Goal: Navigation & Orientation: Understand site structure

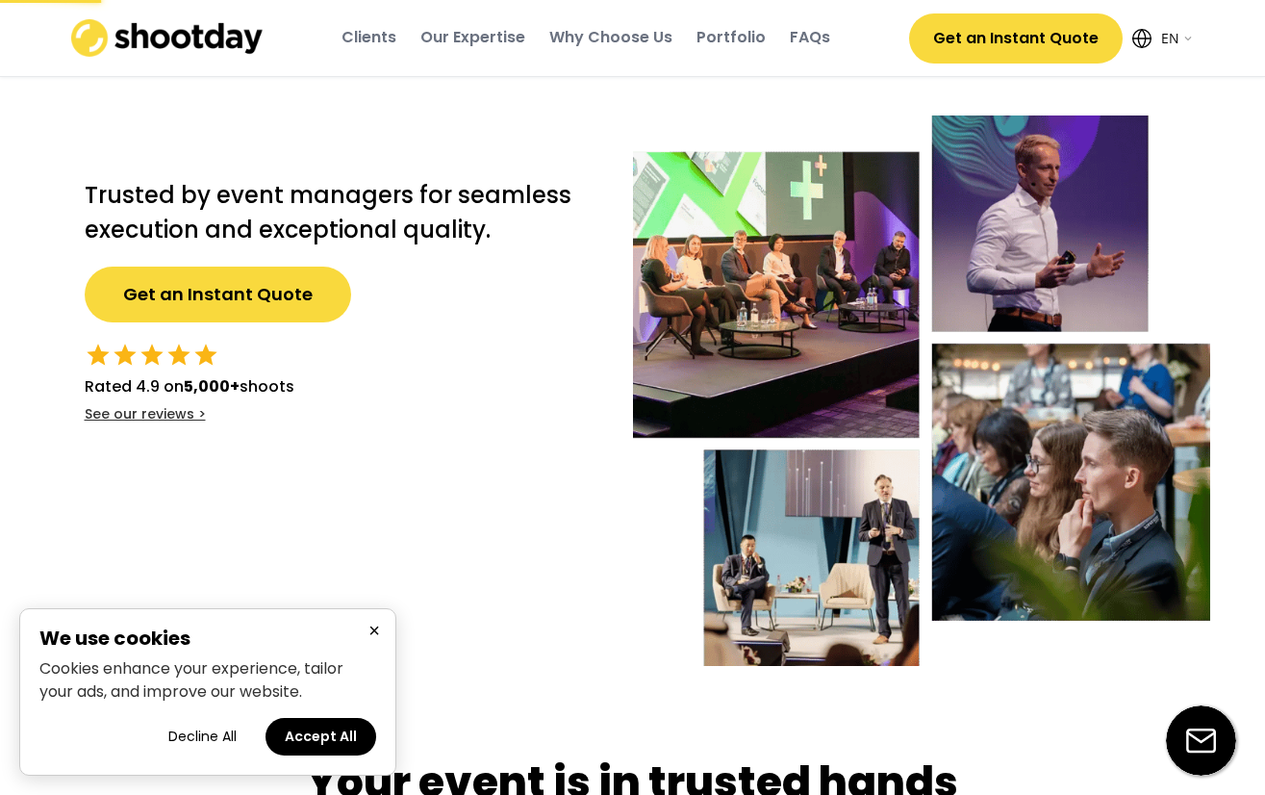
select select ""en""
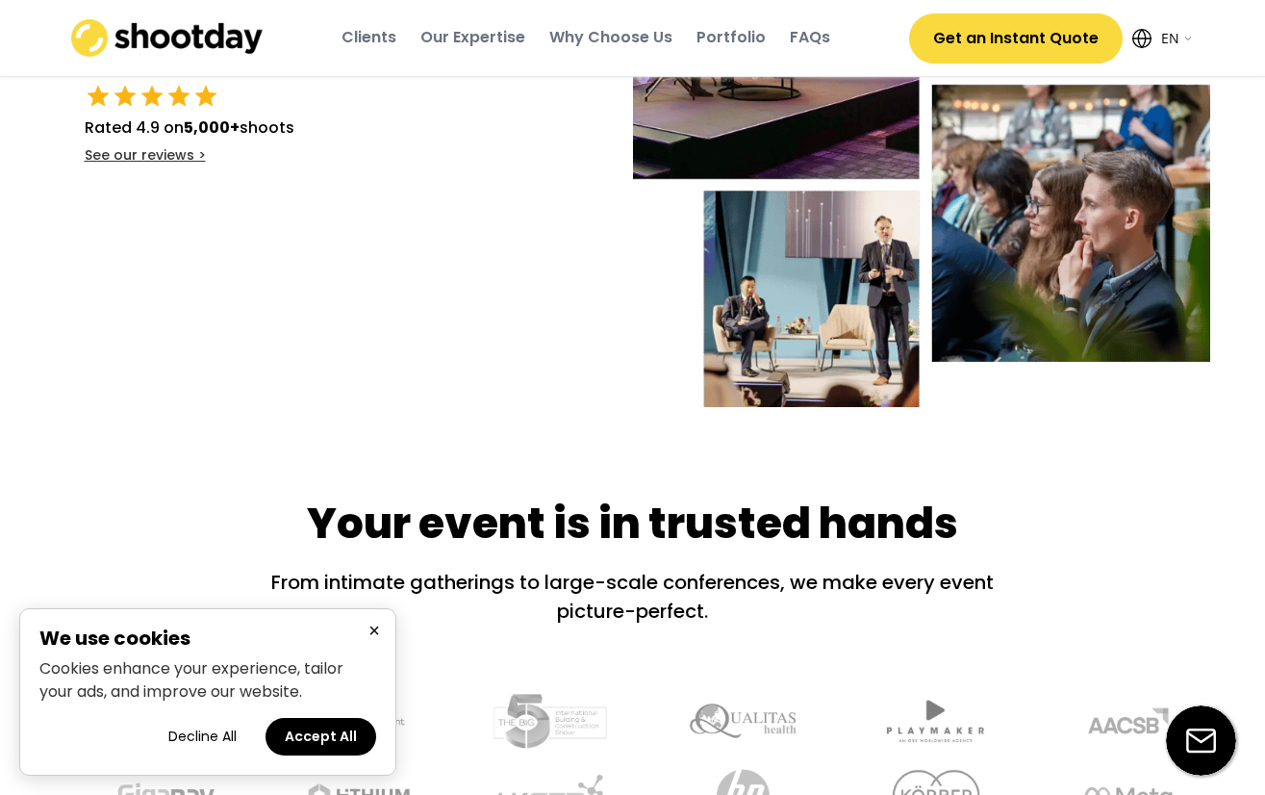
scroll to position [289, 0]
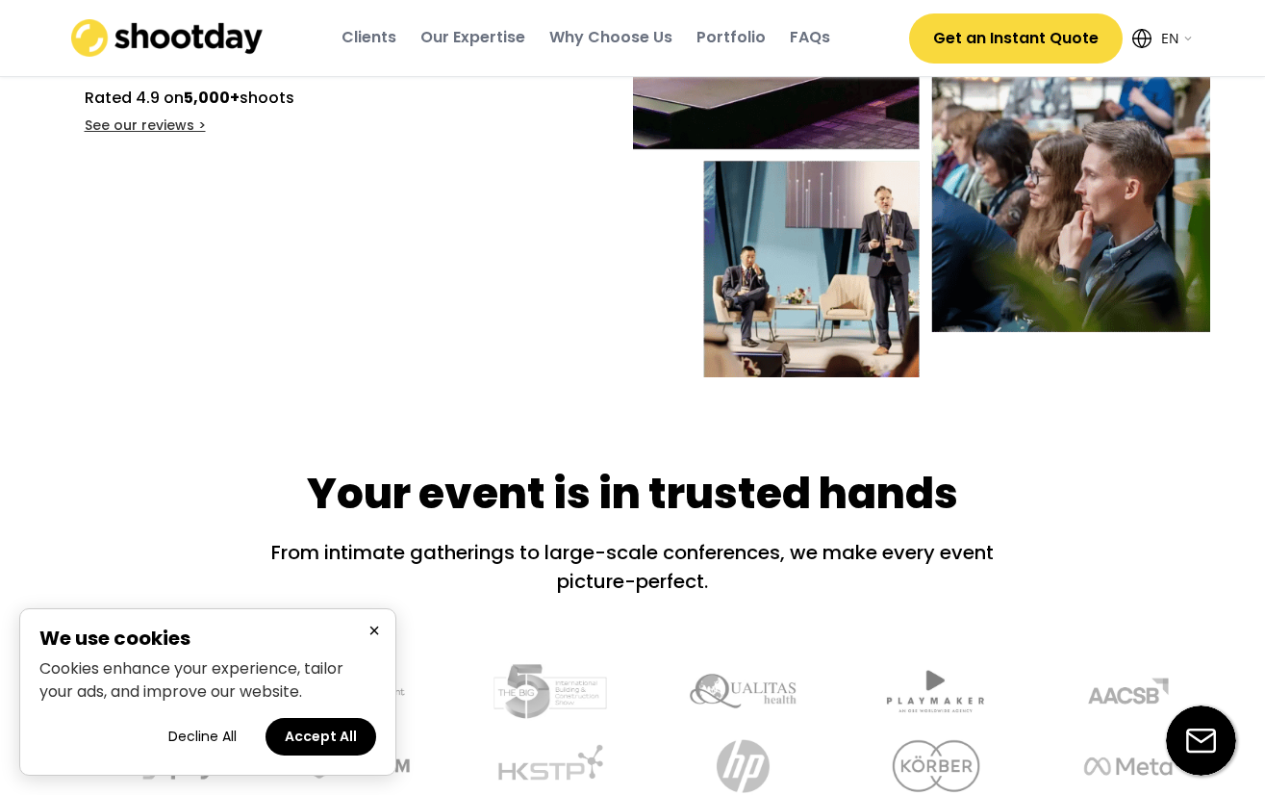
click at [373, 632] on button "×" at bounding box center [374, 631] width 23 height 24
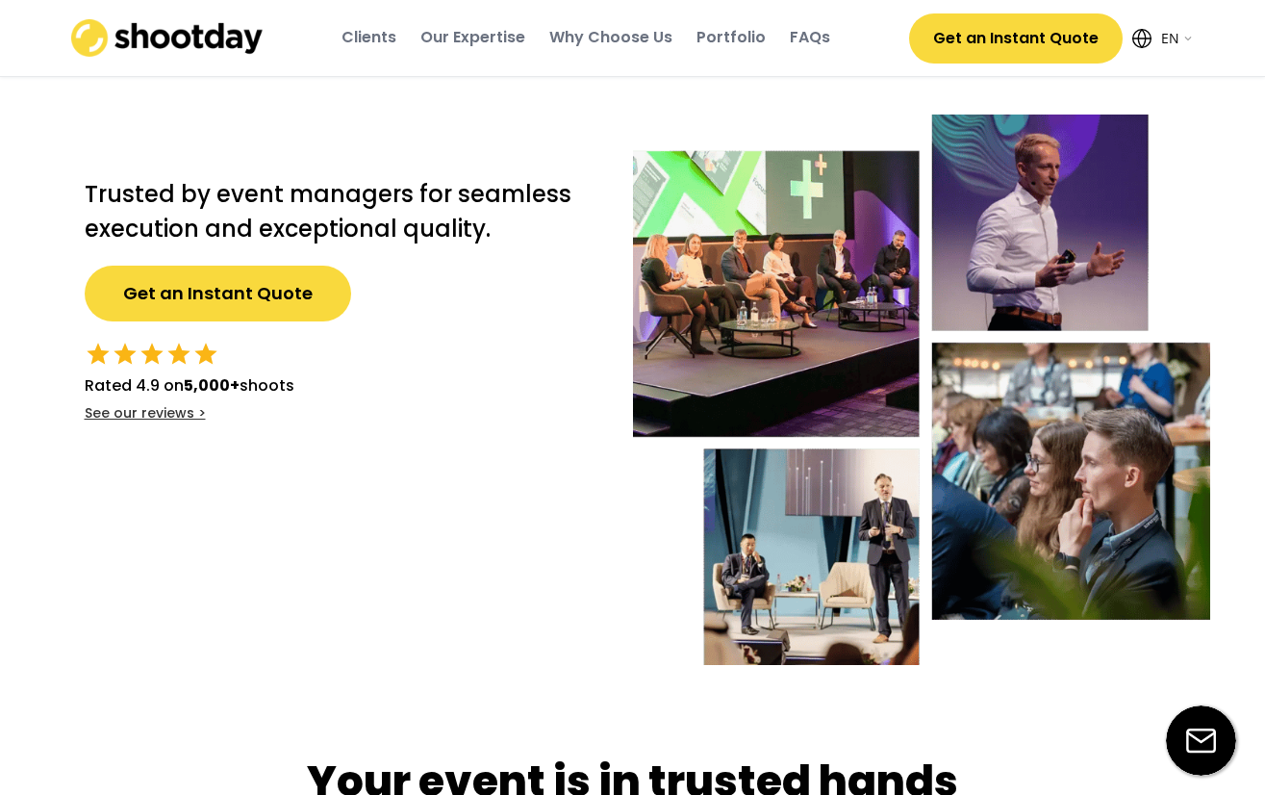
scroll to position [0, 0]
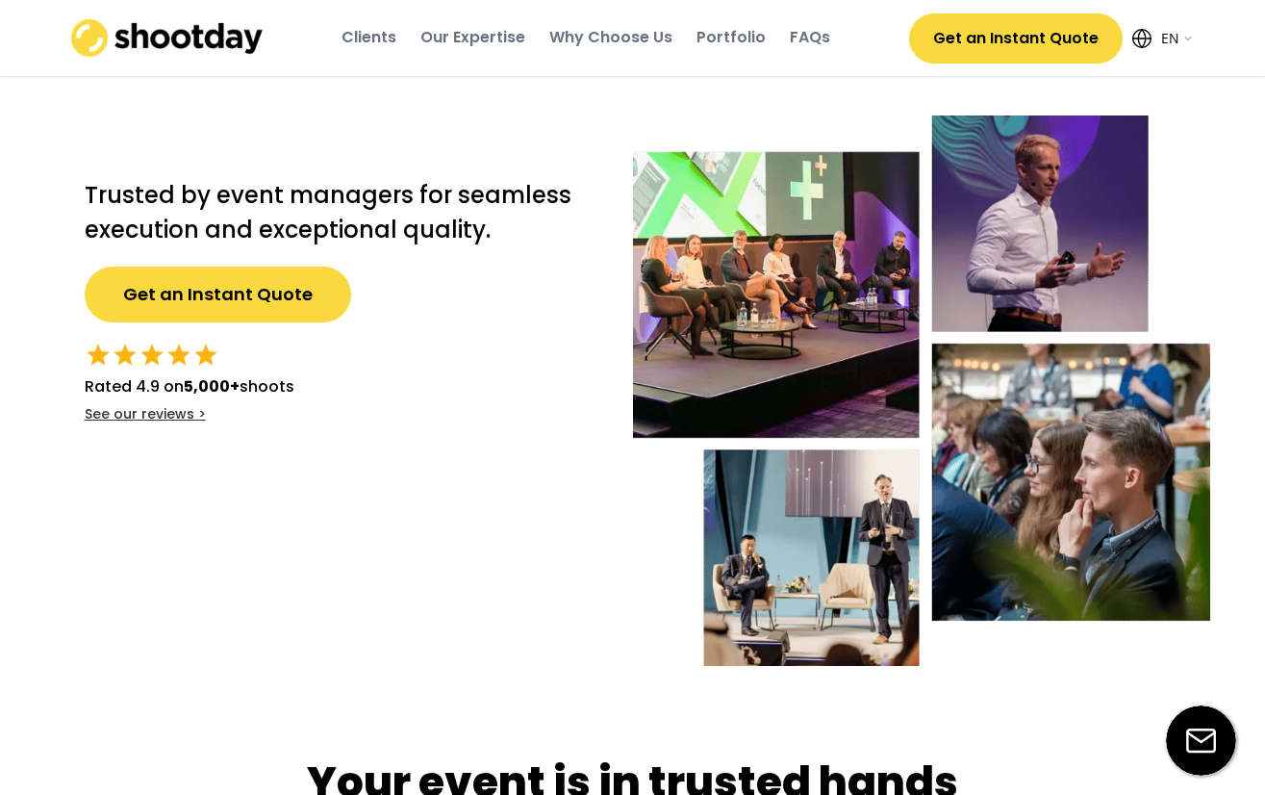
click at [393, 34] on div "Clients" at bounding box center [369, 37] width 55 height 21
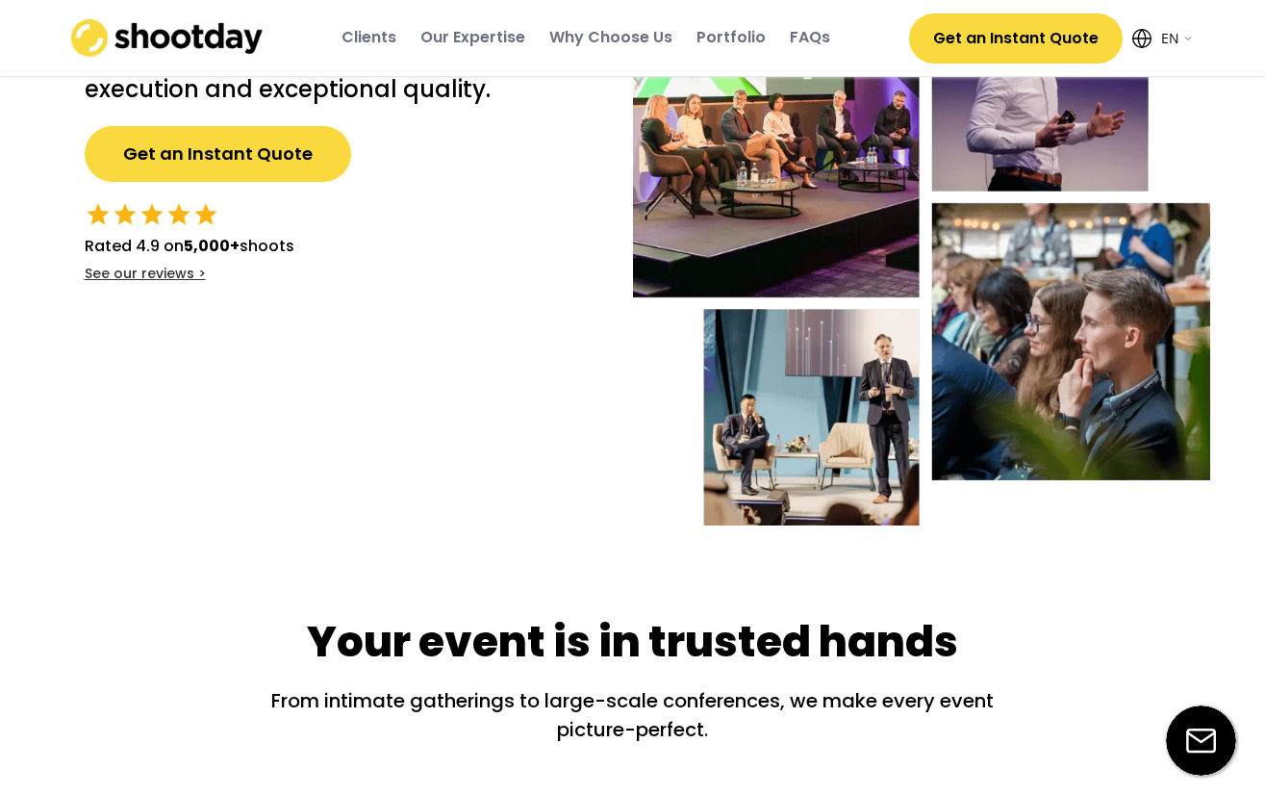
scroll to position [137, 0]
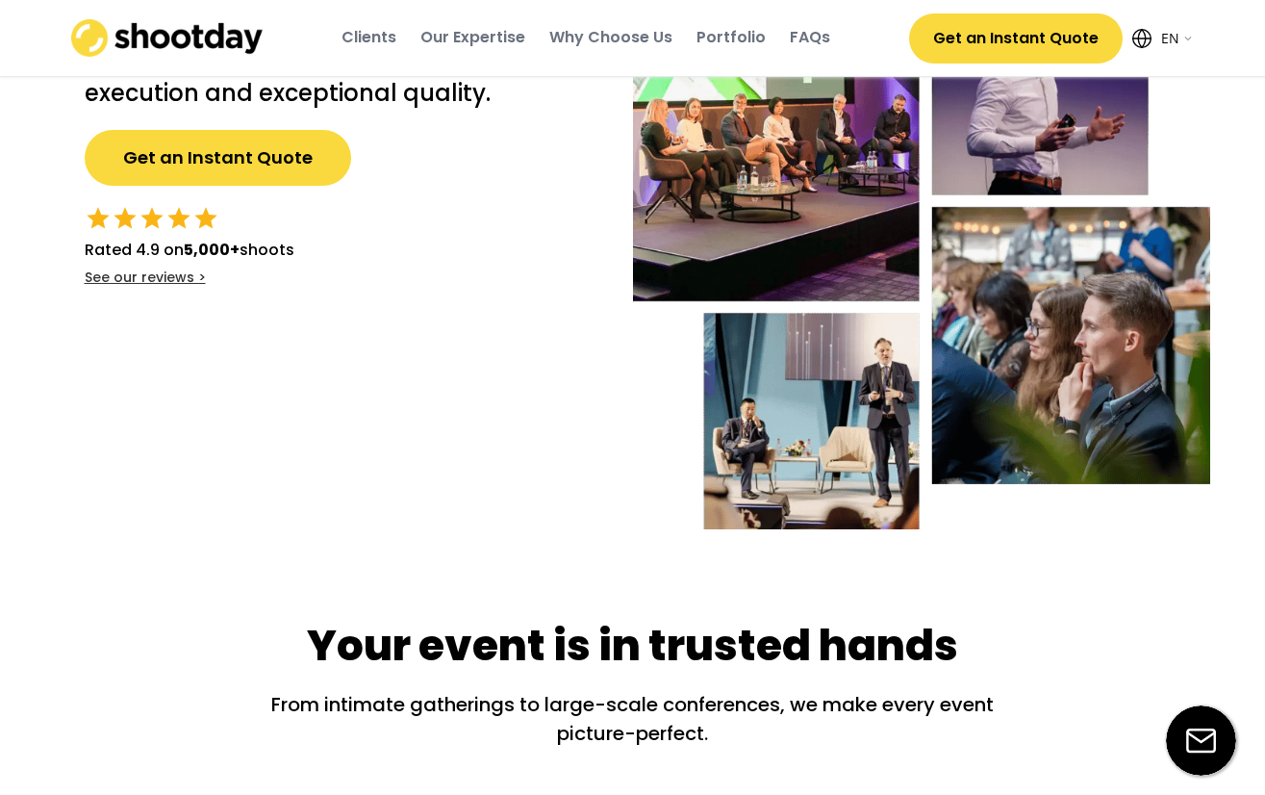
click at [748, 34] on div "Portfolio" at bounding box center [731, 37] width 69 height 21
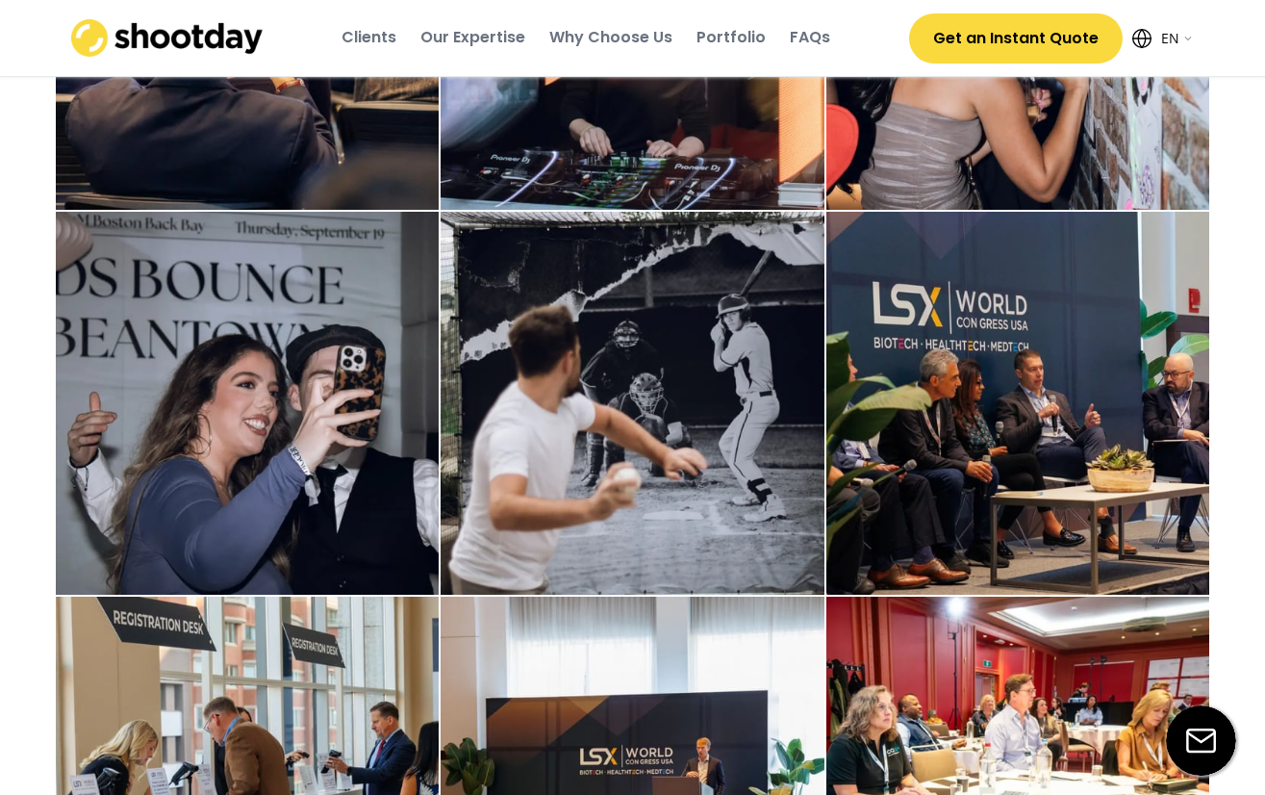
scroll to position [3204, 0]
